Goal: Information Seeking & Learning: Compare options

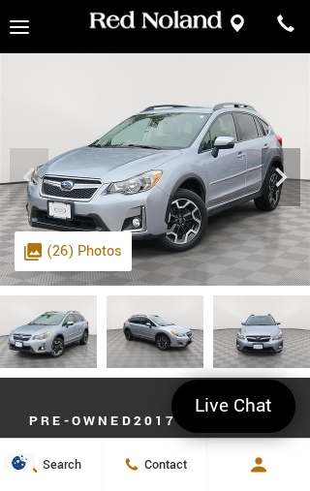
click at [277, 190] on icon "Next" at bounding box center [281, 177] width 39 height 39
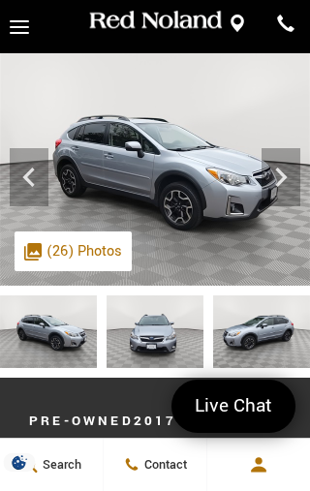
click at [285, 173] on icon "Next" at bounding box center [281, 177] width 39 height 39
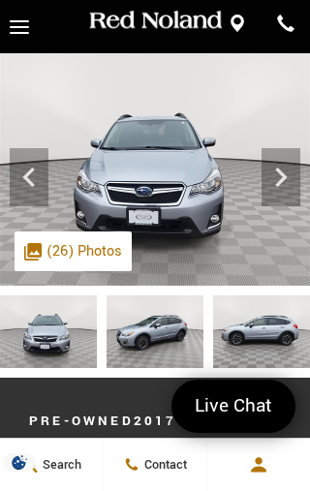
click at [285, 177] on icon "Next" at bounding box center [281, 177] width 12 height 19
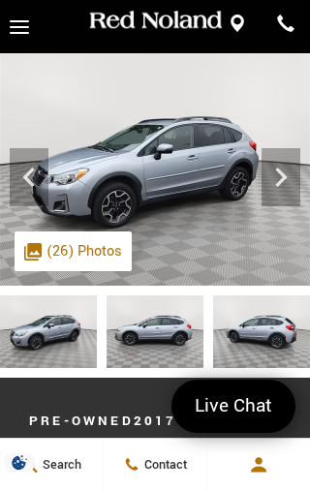
click at [280, 180] on icon "Next" at bounding box center [281, 177] width 12 height 19
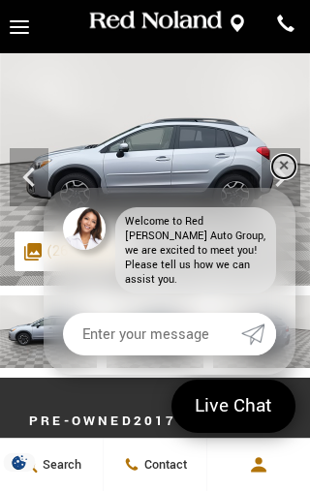
click at [284, 178] on link "✕" at bounding box center [283, 166] width 23 height 23
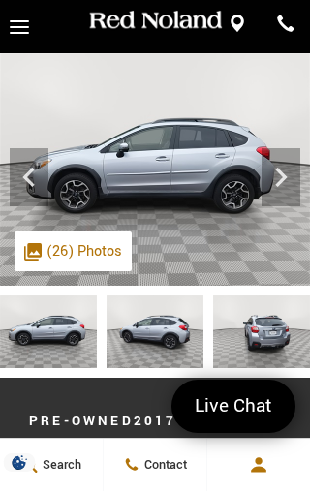
click at [277, 177] on icon "Next" at bounding box center [281, 177] width 39 height 39
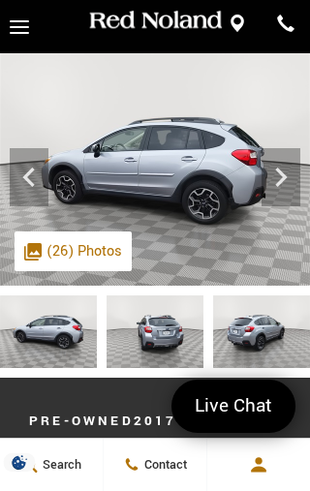
click at [294, 172] on icon "Next" at bounding box center [281, 177] width 39 height 39
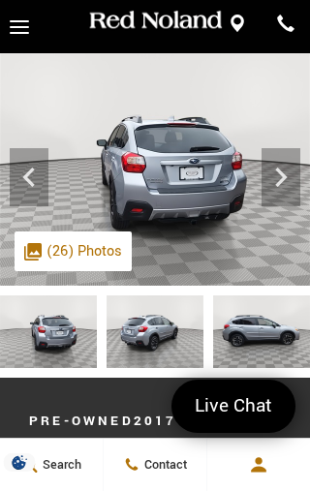
click at [282, 180] on icon "Next" at bounding box center [281, 177] width 12 height 19
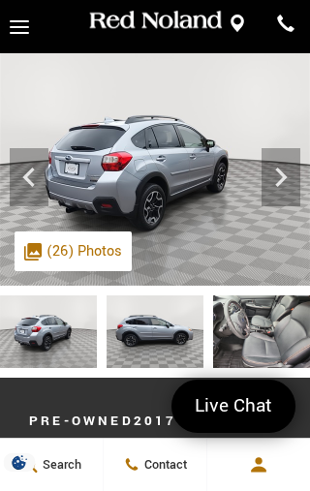
click at [286, 177] on icon "Next" at bounding box center [281, 177] width 12 height 19
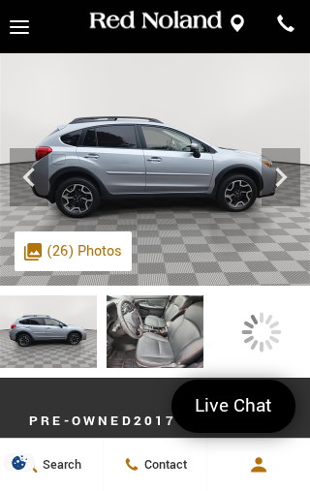
click at [283, 180] on icon "Next" at bounding box center [281, 177] width 12 height 19
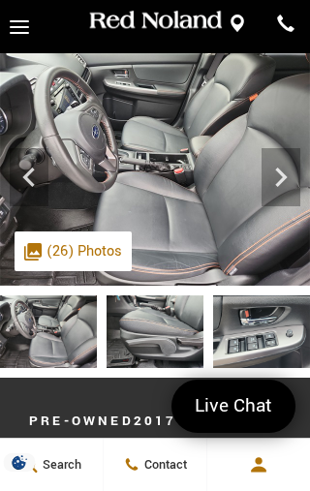
click at [273, 177] on icon "Next" at bounding box center [281, 177] width 39 height 39
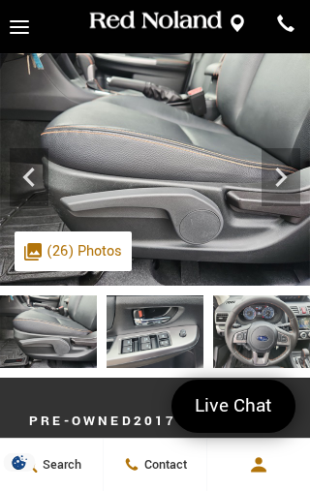
click at [283, 174] on icon "Next" at bounding box center [281, 177] width 12 height 19
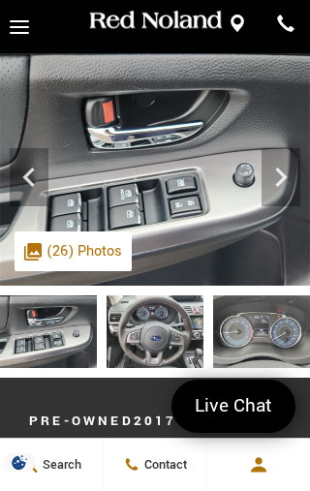
click at [283, 174] on icon "Next" at bounding box center [281, 177] width 12 height 19
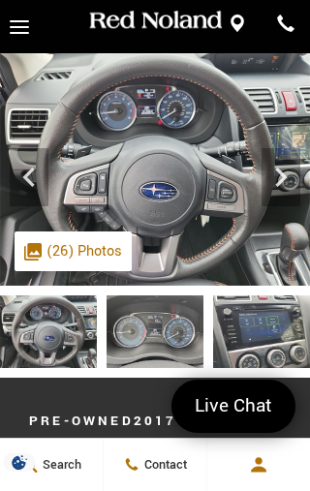
click at [281, 172] on icon "Next" at bounding box center [281, 177] width 12 height 19
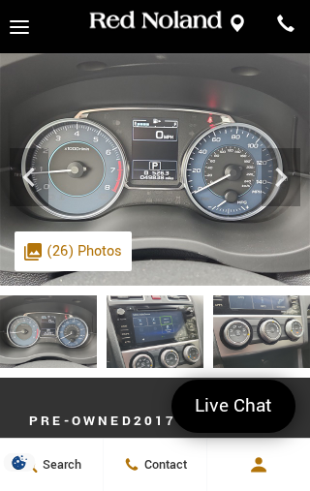
click at [289, 179] on icon "Next" at bounding box center [281, 177] width 39 height 39
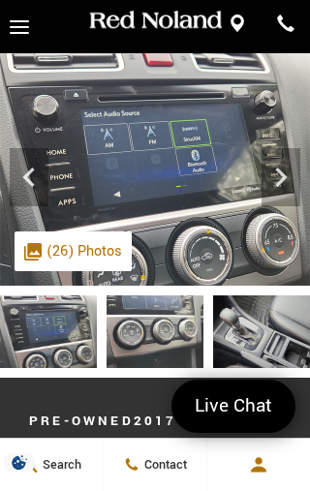
click at [265, 180] on icon "Next" at bounding box center [281, 177] width 39 height 39
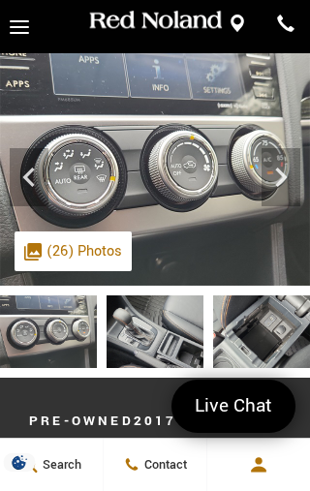
click at [297, 172] on icon "Next" at bounding box center [281, 177] width 39 height 39
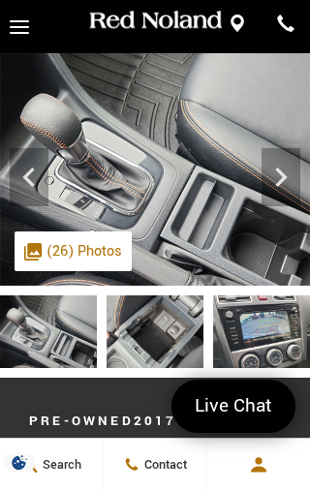
click at [289, 180] on icon "Next" at bounding box center [281, 177] width 39 height 39
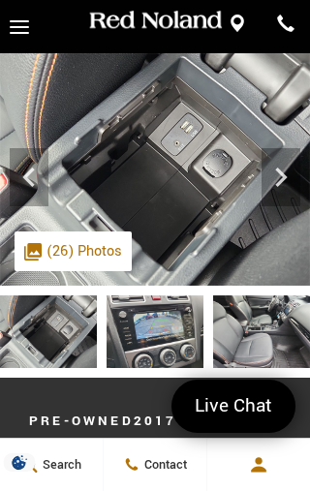
click at [286, 178] on icon "Next" at bounding box center [281, 177] width 12 height 19
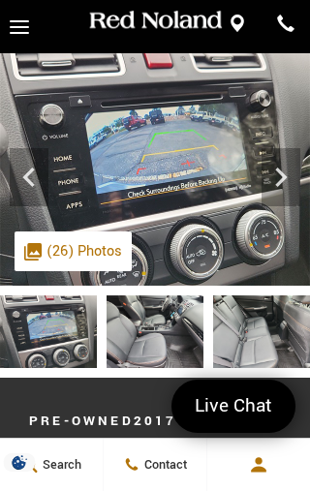
click at [285, 180] on icon "Next" at bounding box center [281, 177] width 39 height 39
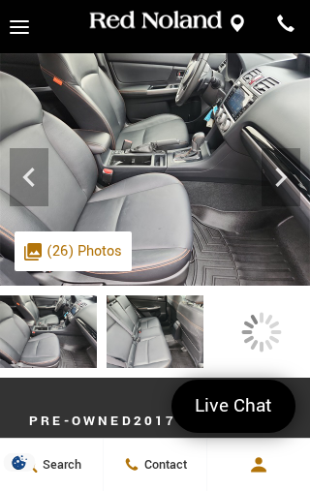
click at [282, 177] on icon "Next" at bounding box center [281, 177] width 39 height 39
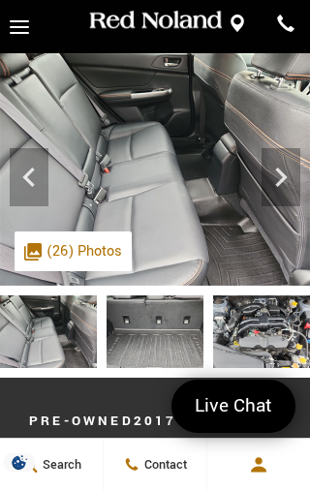
click at [276, 184] on icon "Next" at bounding box center [281, 177] width 12 height 19
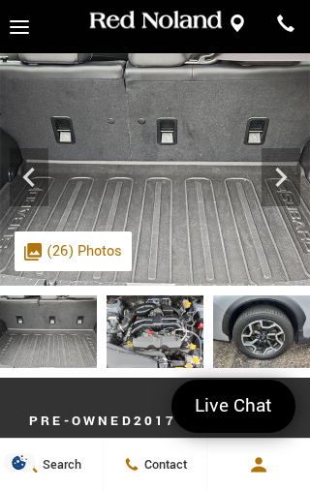
click at [286, 175] on icon "Next" at bounding box center [281, 177] width 39 height 39
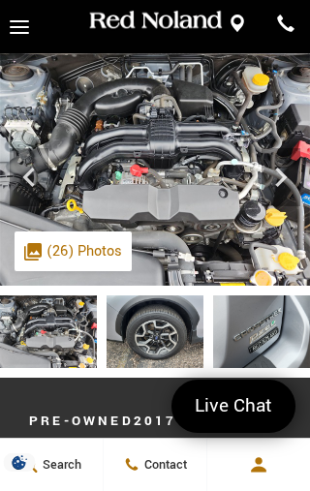
click at [284, 184] on icon "Next" at bounding box center [281, 177] width 39 height 39
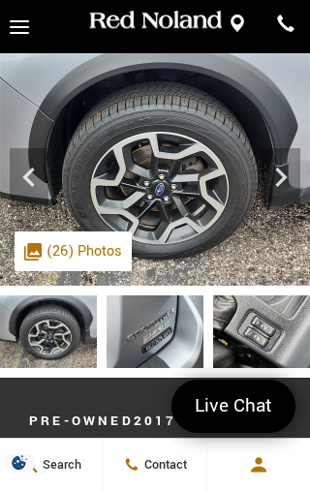
click at [280, 183] on icon "Next" at bounding box center [281, 177] width 12 height 19
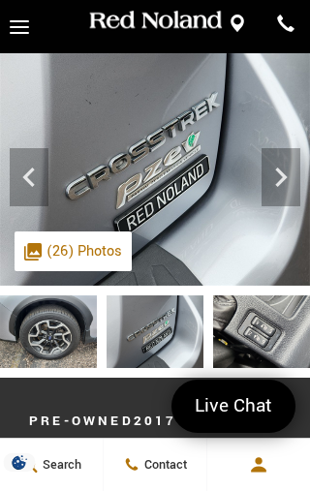
click at [292, 176] on icon "Next" at bounding box center [281, 177] width 39 height 39
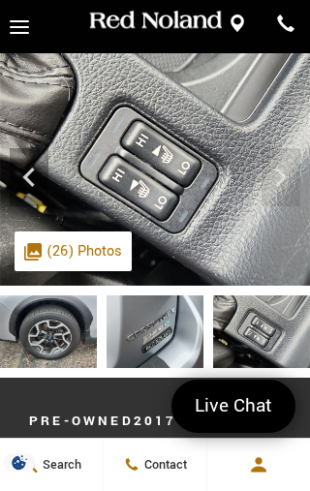
click at [281, 178] on img at bounding box center [155, 169] width 310 height 233
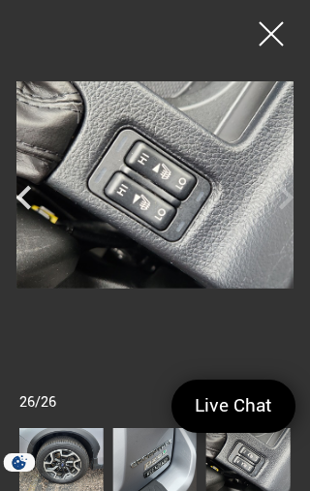
click at [295, 199] on img at bounding box center [155, 184] width 310 height 207
click at [289, 34] on div at bounding box center [271, 34] width 48 height 48
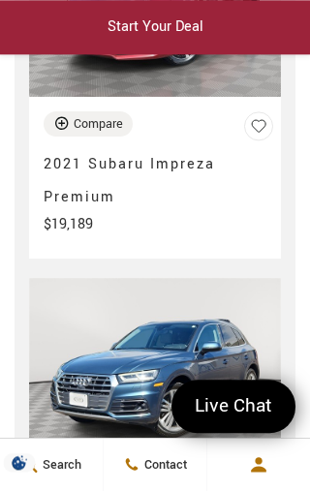
scroll to position [6296, 0]
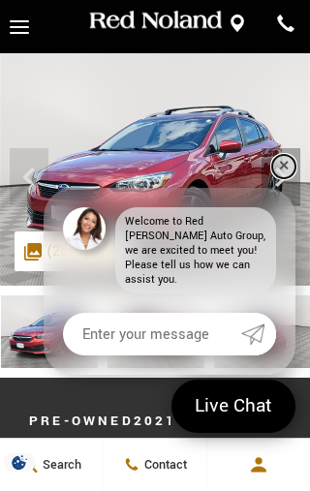
click at [283, 178] on link "✕" at bounding box center [283, 166] width 23 height 23
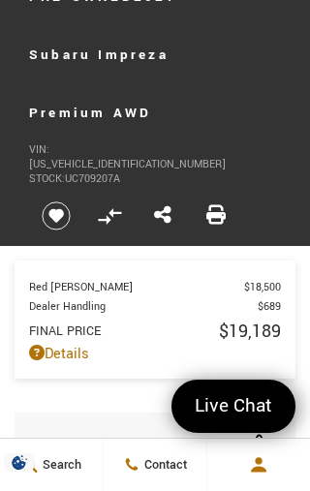
scroll to position [424, 0]
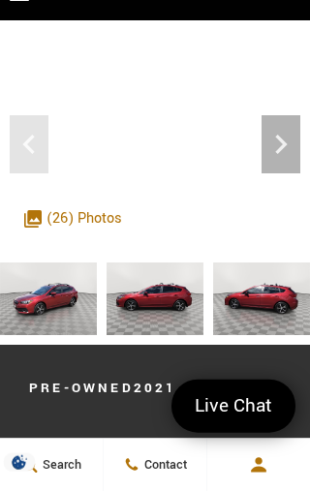
click at [276, 151] on icon "Next" at bounding box center [281, 144] width 12 height 19
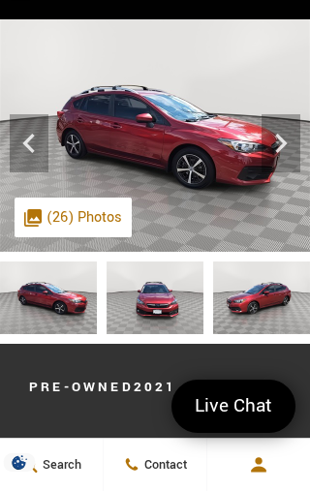
click at [285, 148] on icon "Next" at bounding box center [281, 143] width 39 height 39
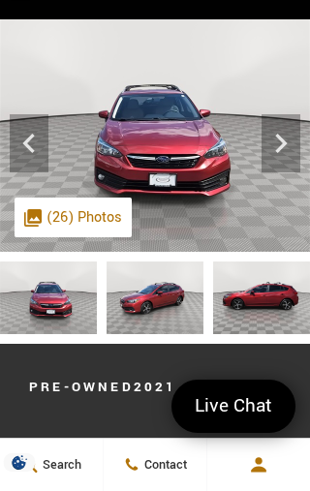
click at [283, 148] on icon "Next" at bounding box center [281, 143] width 39 height 39
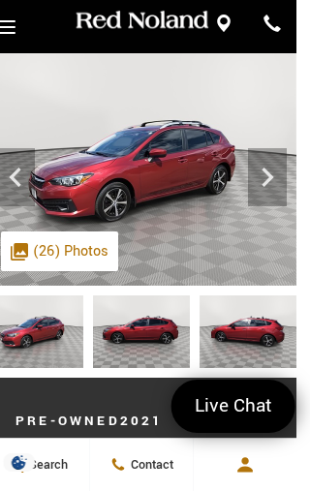
scroll to position [0, 16]
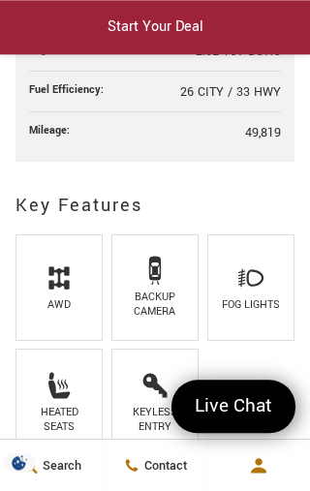
scroll to position [1492, 0]
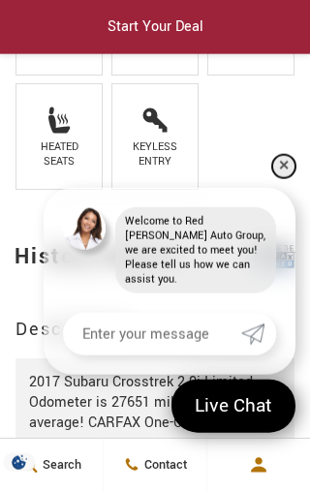
click at [287, 178] on link "✕" at bounding box center [283, 166] width 23 height 23
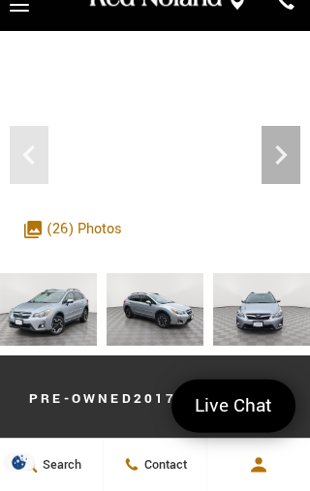
scroll to position [0, 0]
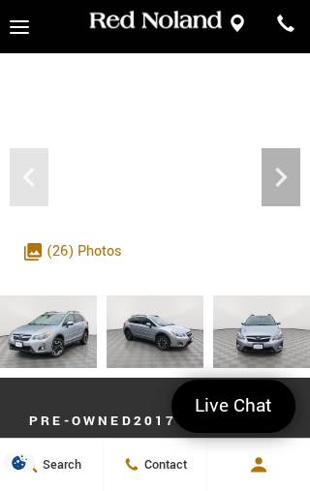
click at [279, 173] on icon "Next" at bounding box center [281, 177] width 12 height 19
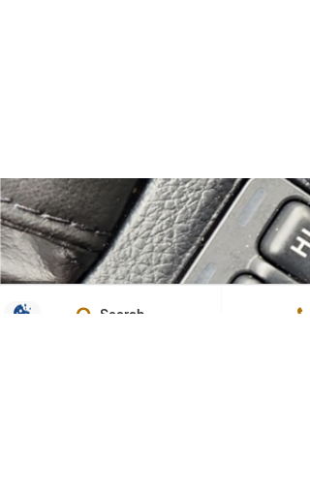
scroll to position [53, 0]
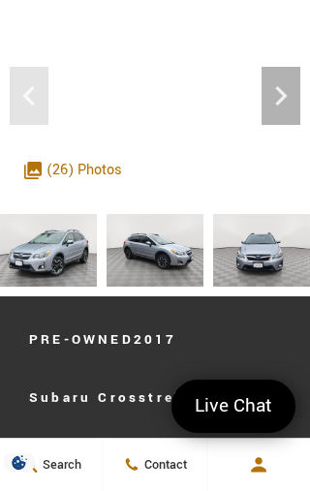
scroll to position [109, 0]
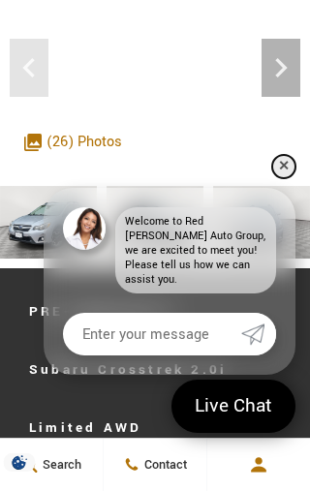
click at [280, 178] on link "✕" at bounding box center [283, 166] width 23 height 23
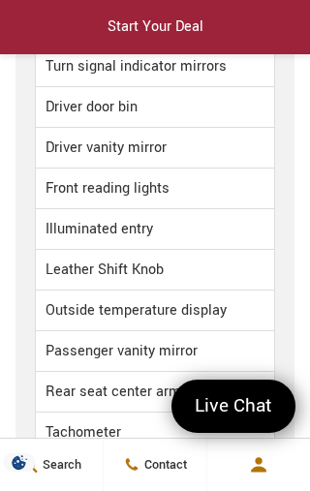
scroll to position [4689, 0]
